Goal: Check status: Check status

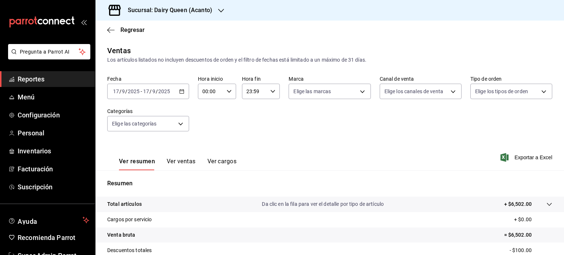
click at [221, 8] on icon "button" at bounding box center [221, 11] width 6 height 6
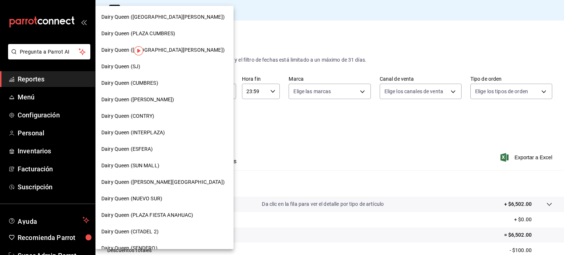
scroll to position [307, 0]
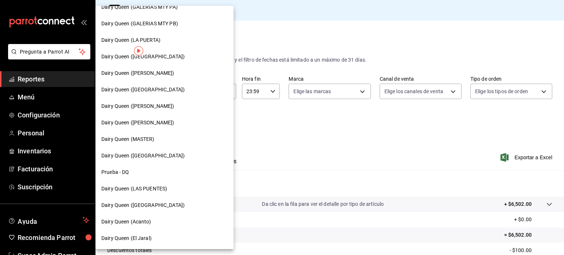
click at [144, 105] on span "Dairy Queen ([PERSON_NAME])" at bounding box center [137, 106] width 73 height 8
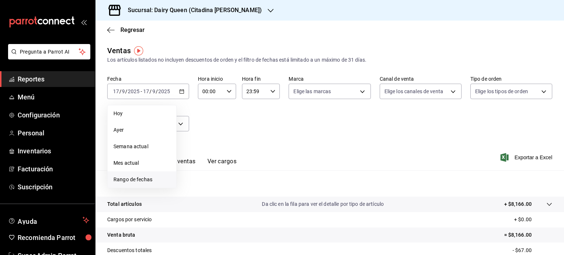
click at [147, 181] on span "Rango de fechas" at bounding box center [142, 180] width 57 height 8
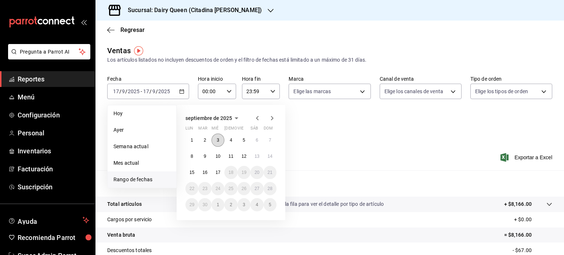
click at [219, 141] on button "3" at bounding box center [218, 140] width 13 height 13
click at [206, 155] on abbr "9" at bounding box center [205, 156] width 3 height 5
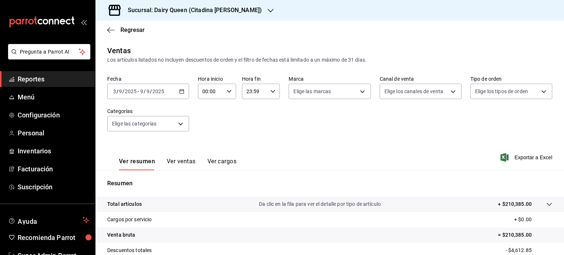
scroll to position [97, 0]
